Goal: Register for event/course

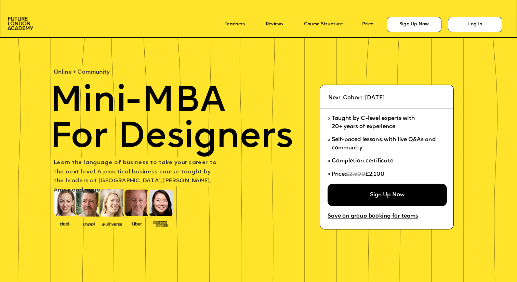
click at [93, 74] on span "Online + Community" at bounding box center [82, 72] width 56 height 5
click at [22, 24] on img at bounding box center [21, 23] width 26 height 13
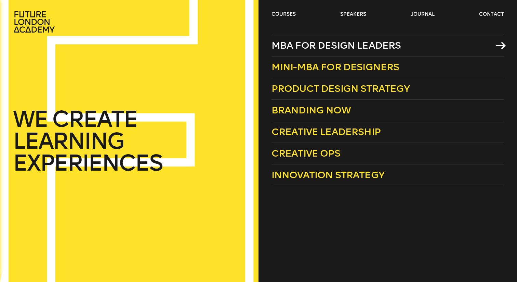
click at [301, 45] on span "MBA for Design Leaders" at bounding box center [337, 45] width 130 height 11
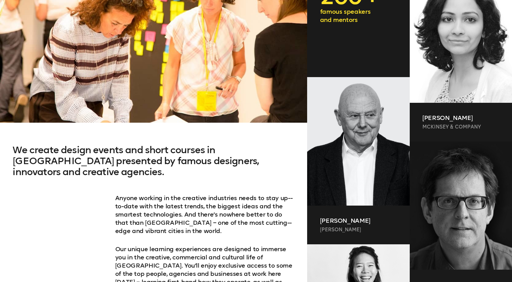
scroll to position [319, 0]
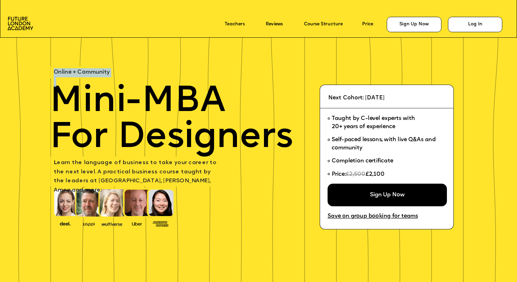
scroll to position [407, 0]
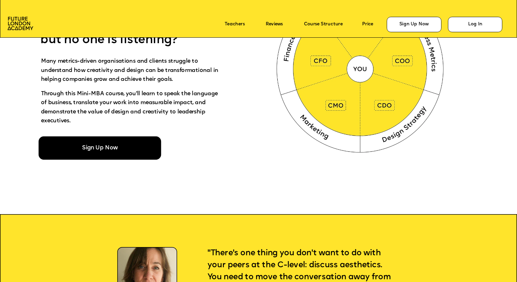
click at [119, 137] on div "Sign Up Now" at bounding box center [100, 147] width 123 height 23
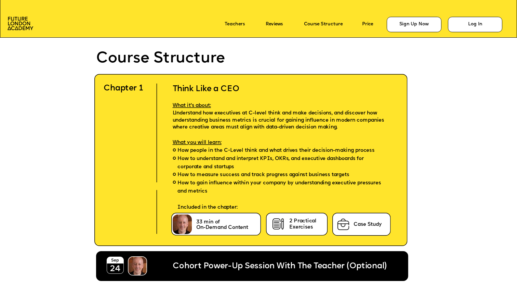
scroll to position [1541, 0]
